Goal: Information Seeking & Learning: Learn about a topic

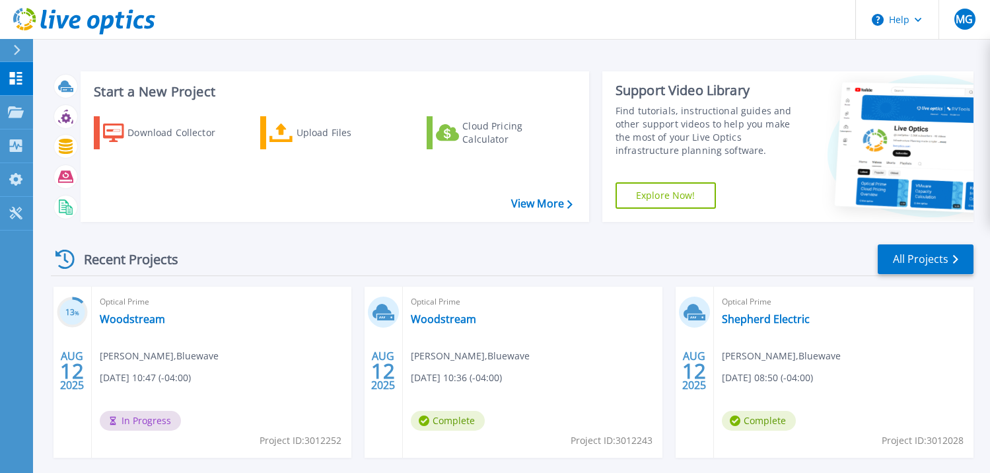
scroll to position [132, 0]
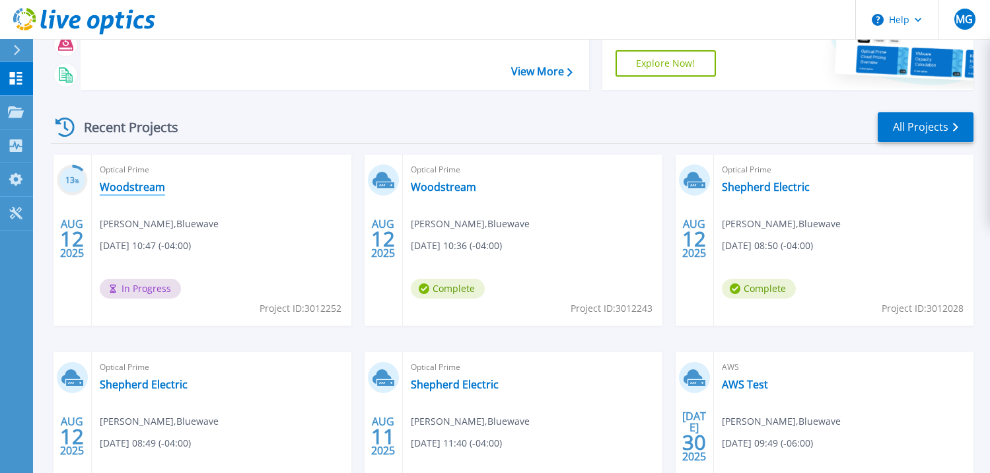
click at [143, 188] on link "Woodstream" at bounding box center [132, 186] width 65 height 13
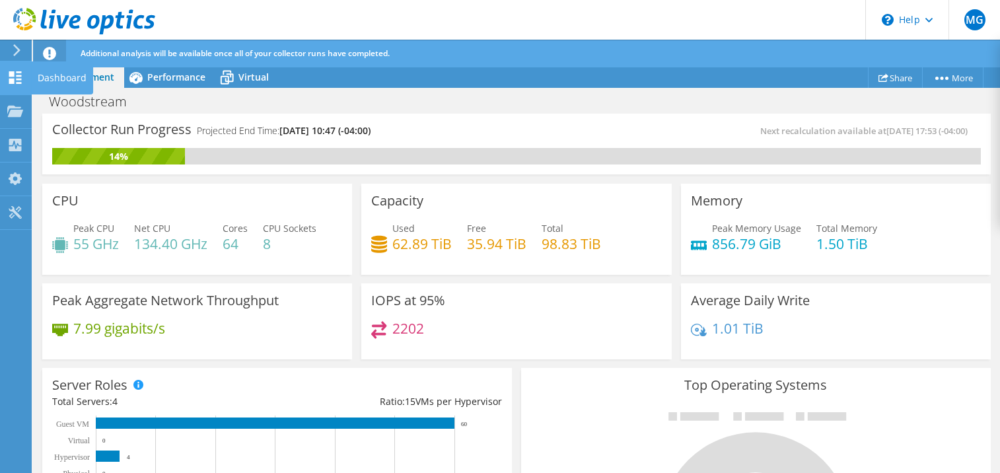
click at [64, 77] on div "Dashboard" at bounding box center [62, 77] width 62 height 33
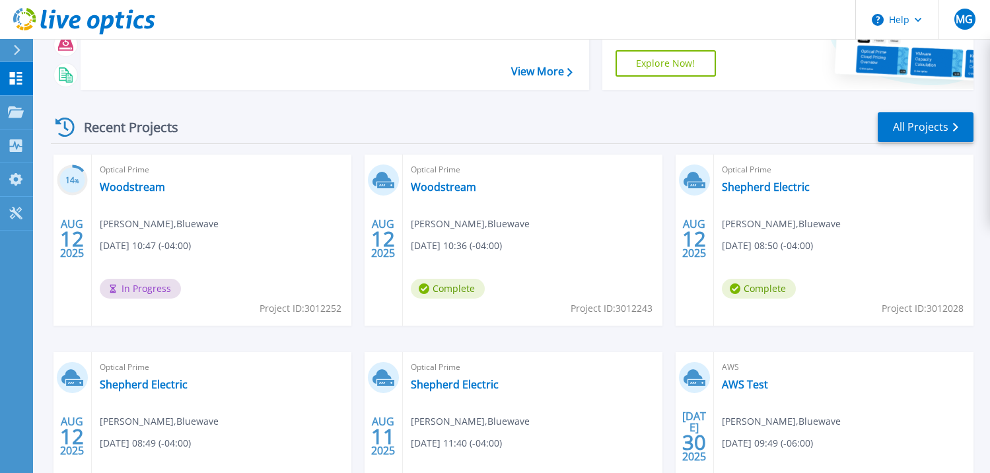
scroll to position [127, 0]
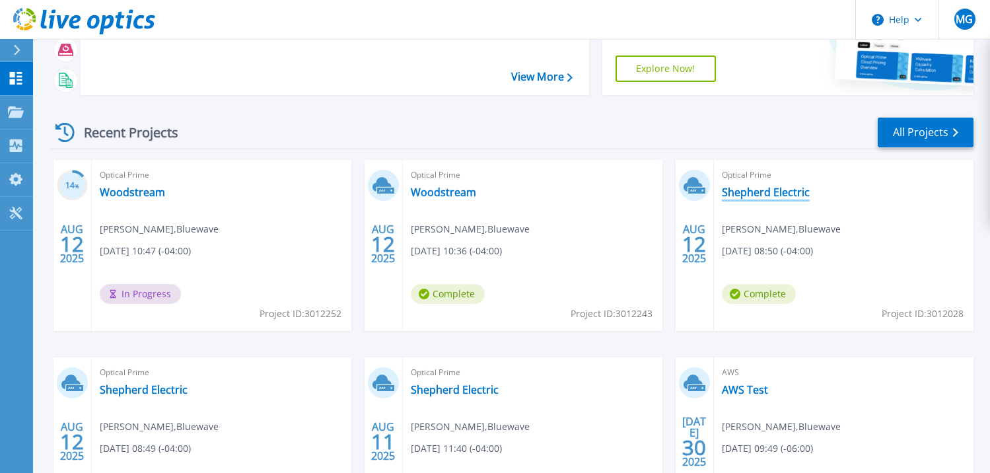
click at [753, 193] on link "Shepherd Electric" at bounding box center [766, 192] width 88 height 13
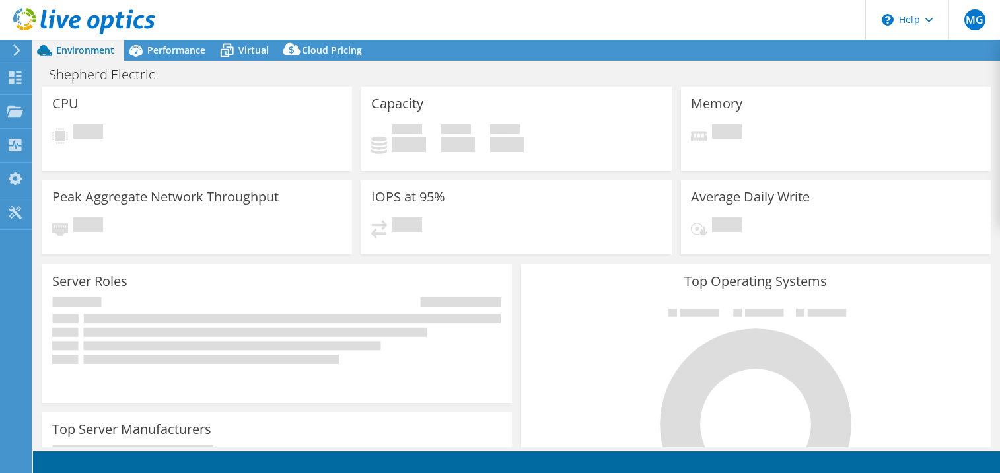
select select "USD"
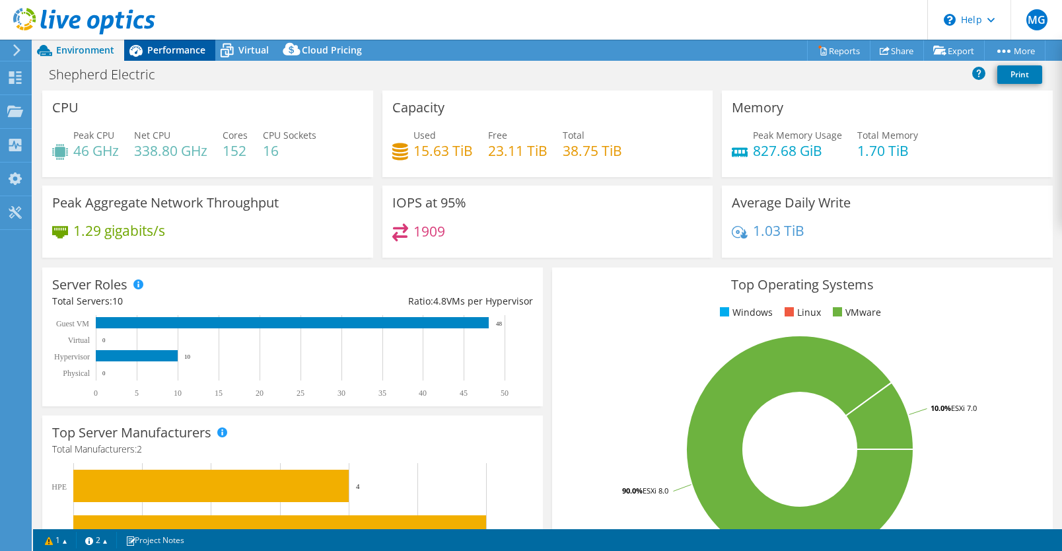
click at [178, 50] on span "Performance" at bounding box center [176, 50] width 58 height 13
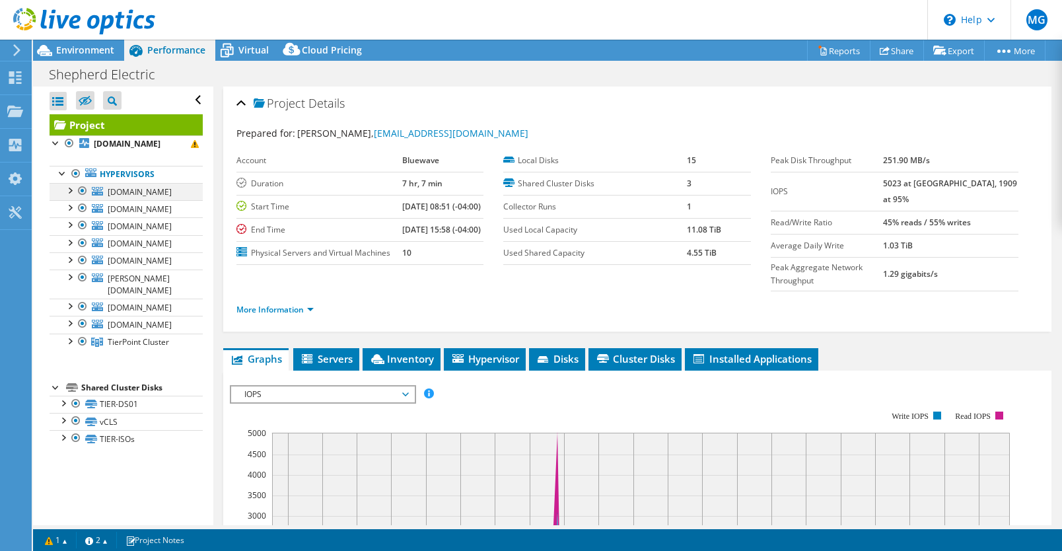
click at [72, 196] on div at bounding box center [69, 189] width 13 height 13
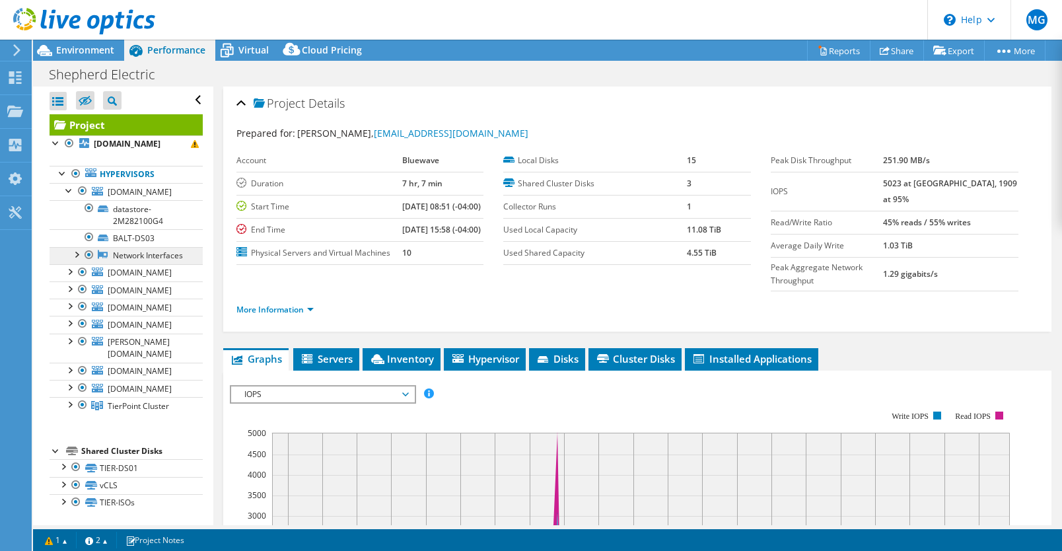
click at [131, 264] on link "Network Interfaces" at bounding box center [126, 255] width 153 height 17
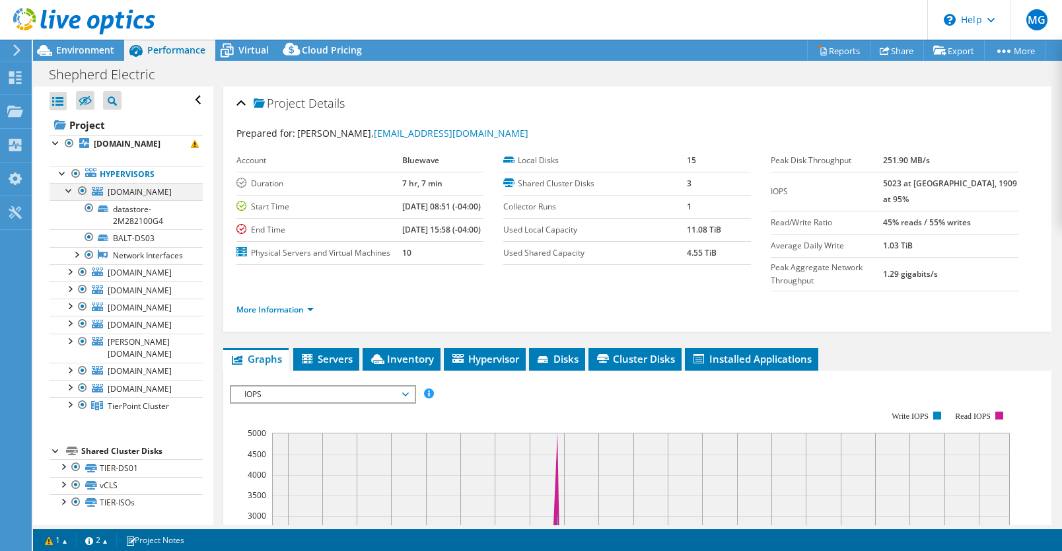
click at [65, 196] on div at bounding box center [69, 189] width 13 height 13
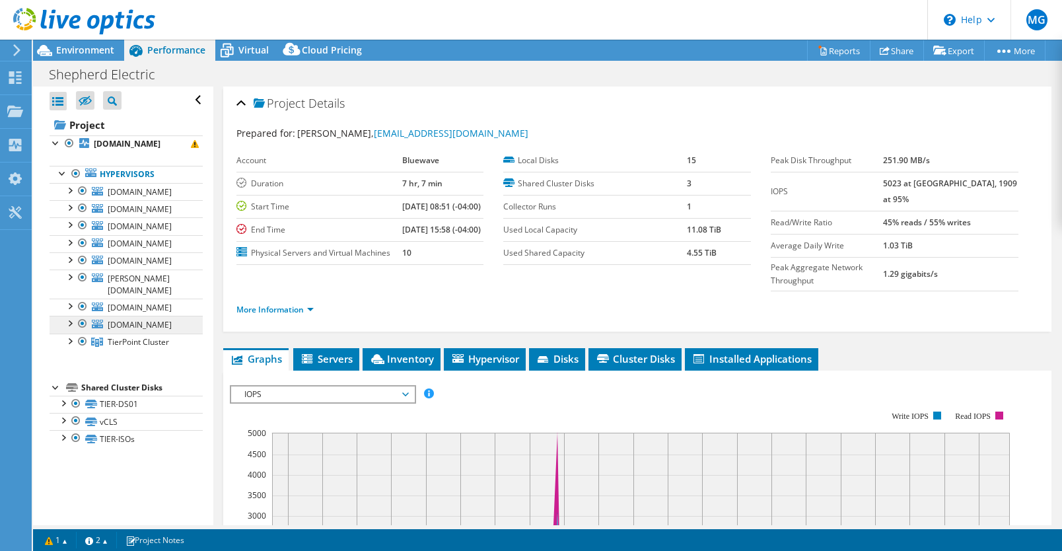
scroll to position [33, 0]
click at [254, 49] on span "Virtual" at bounding box center [253, 50] width 30 height 13
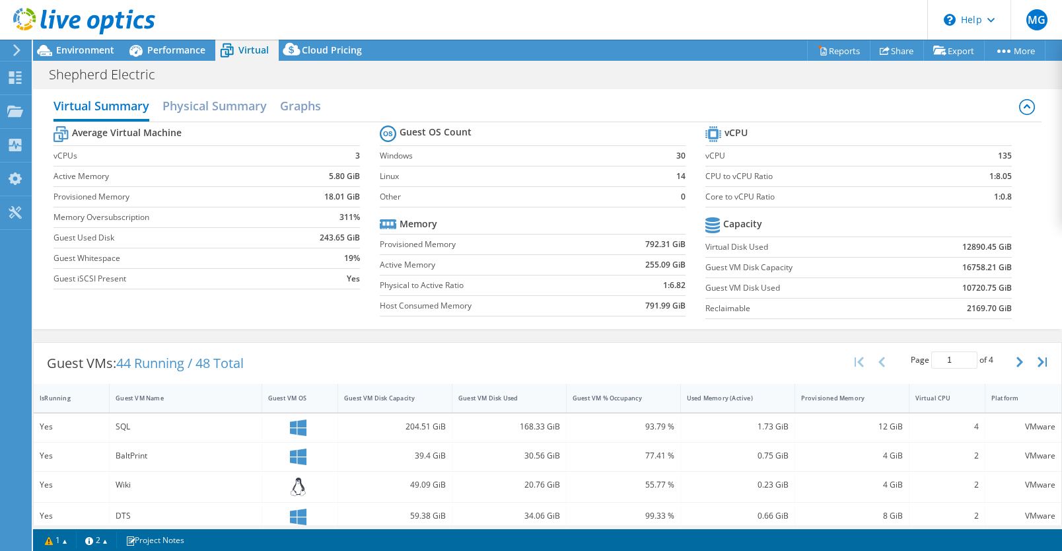
scroll to position [0, 0]
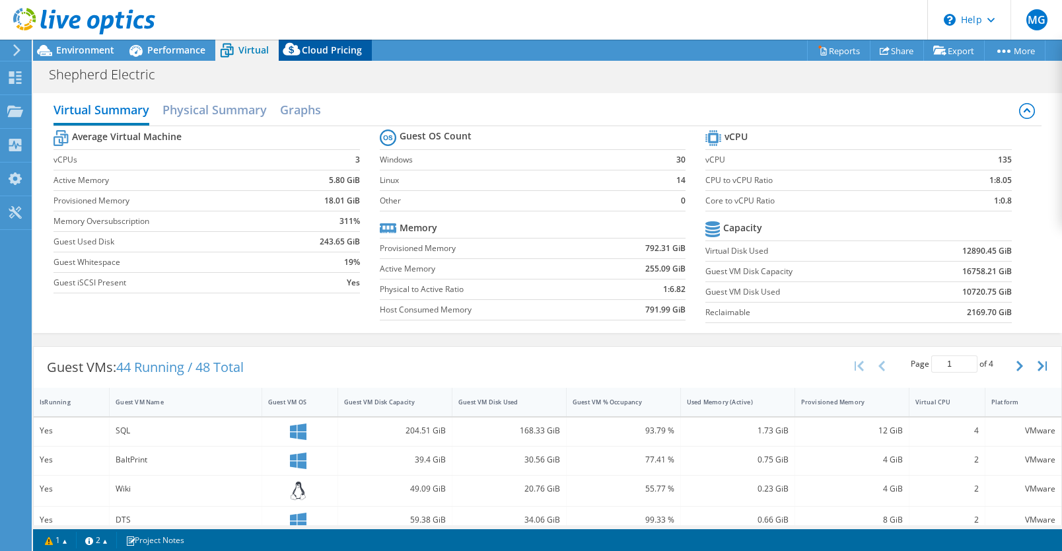
click at [343, 50] on span "Cloud Pricing" at bounding box center [332, 50] width 60 height 13
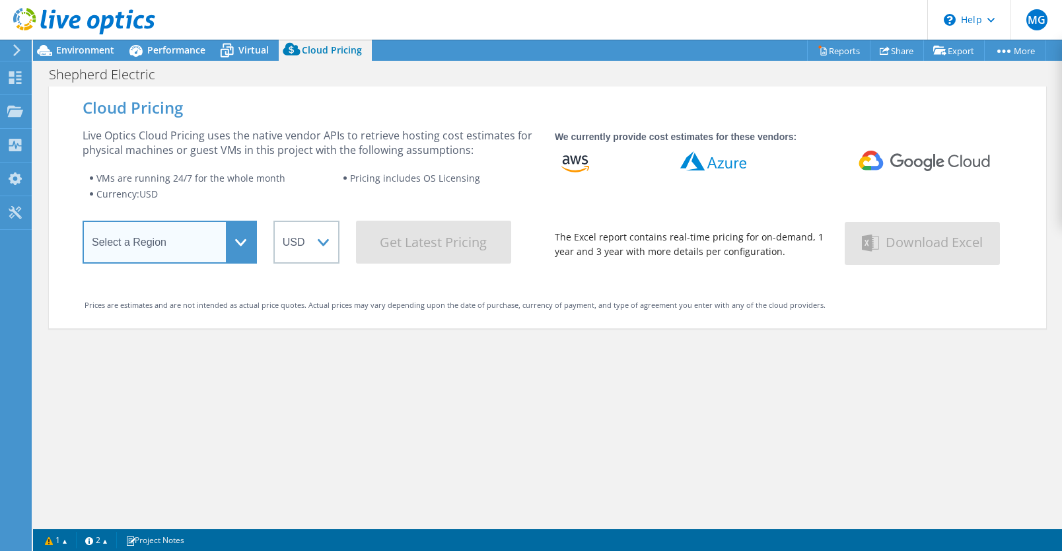
click at [236, 240] on select "Select a Region Asia Pacific (Hong Kong) Asia Pacific (Mumbai) Asia Pacific (Se…" at bounding box center [170, 242] width 174 height 43
select select "USEast"
click at [83, 225] on select "Select a Region Asia Pacific (Hong Kong) Asia Pacific (Mumbai) Asia Pacific (Se…" at bounding box center [170, 242] width 174 height 43
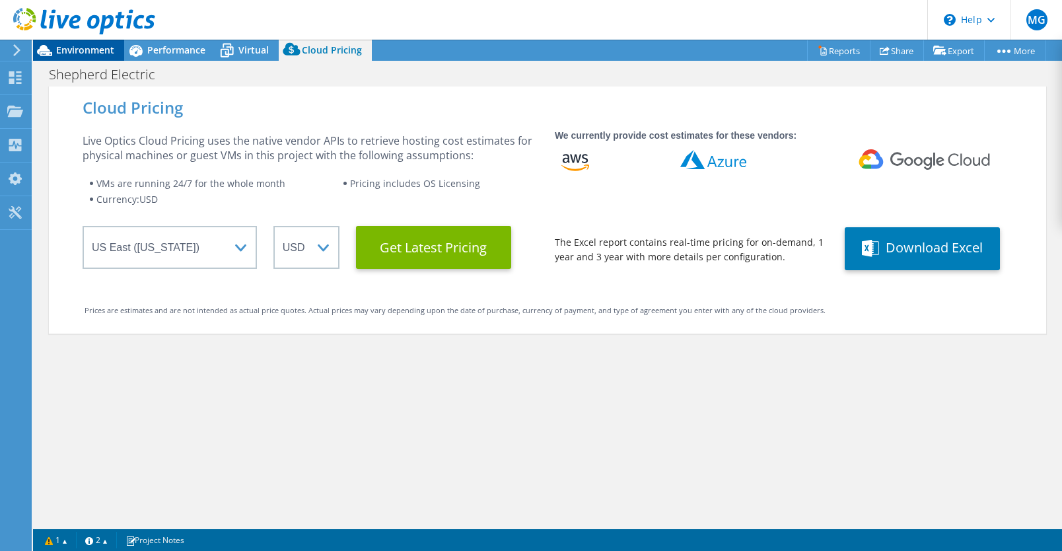
click at [98, 46] on span "Environment" at bounding box center [85, 50] width 58 height 13
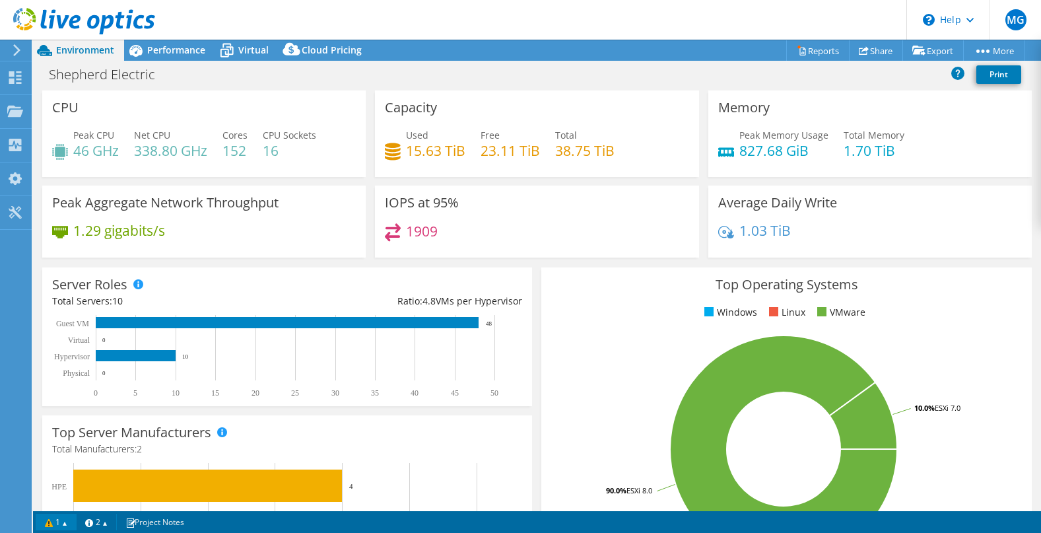
click at [69, 472] on link "1" at bounding box center [56, 522] width 41 height 17
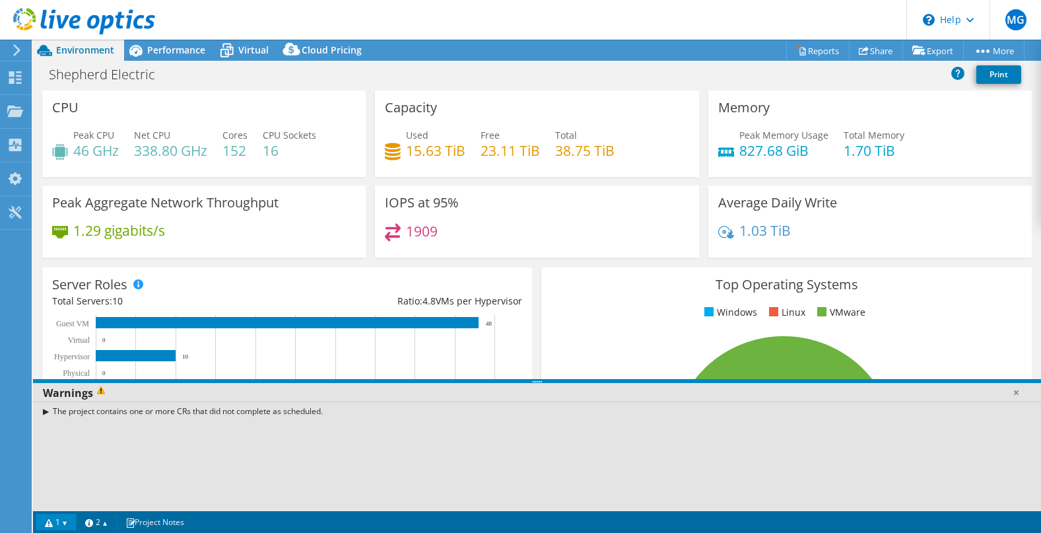
click at [47, 410] on div "The project contains one or more CRs that did not complete as scheduled." at bounding box center [537, 411] width 1008 height 19
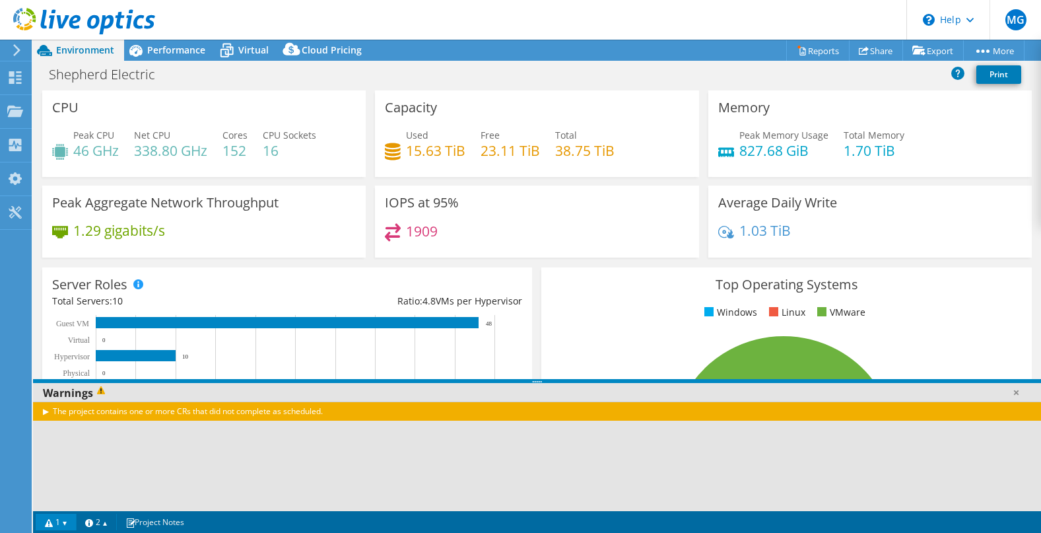
click at [43, 409] on div "The project contains one or more CRs that did not complete as scheduled." at bounding box center [537, 411] width 1008 height 19
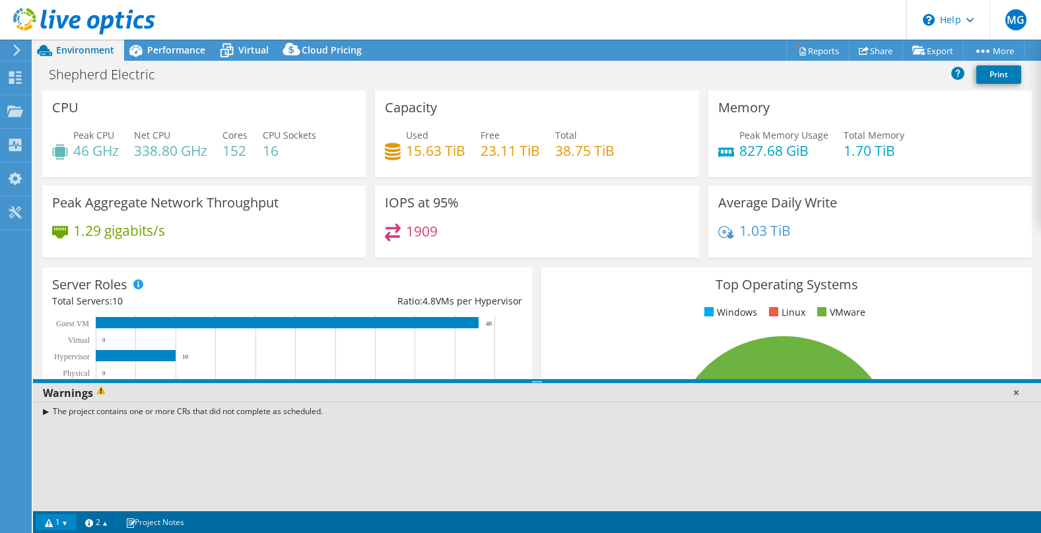
click at [999, 392] on link at bounding box center [1016, 392] width 13 height 13
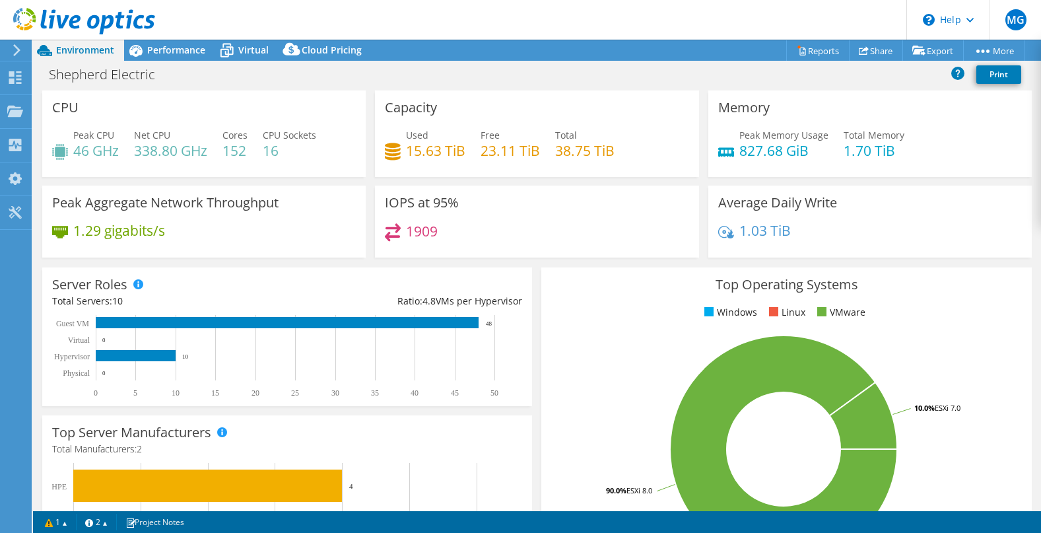
click at [17, 48] on use at bounding box center [16, 50] width 7 height 12
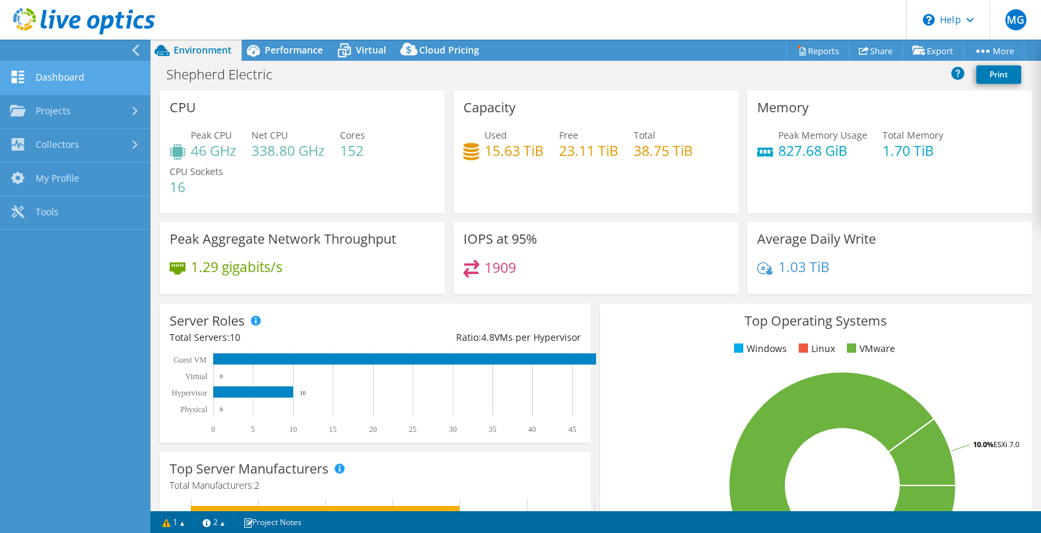
click at [58, 76] on link "Dashboard" at bounding box center [75, 78] width 151 height 34
